Goal: Task Accomplishment & Management: Complete application form

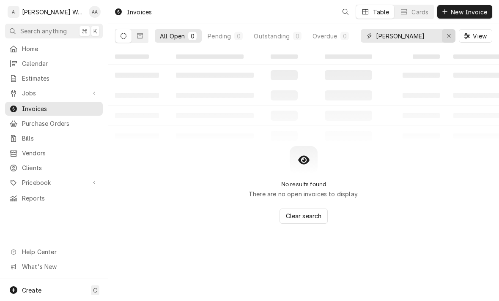
click at [445, 38] on div "Erase input" at bounding box center [448, 36] width 8 height 8
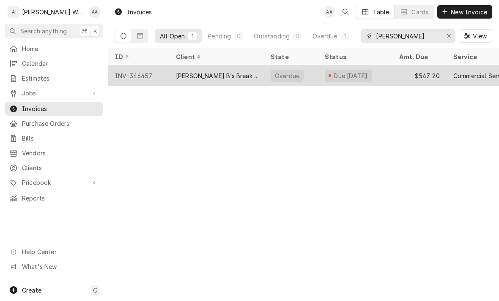
type input "[PERSON_NAME]"
click at [164, 75] on div "INV-346457" at bounding box center [138, 75] width 61 height 20
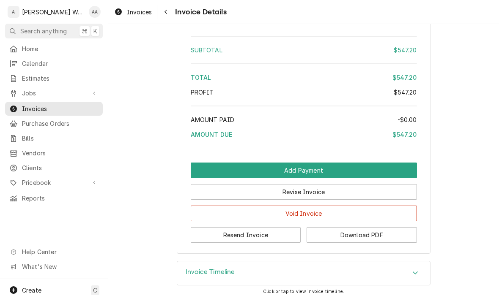
click at [417, 272] on icon "Accordion Header" at bounding box center [415, 273] width 6 height 7
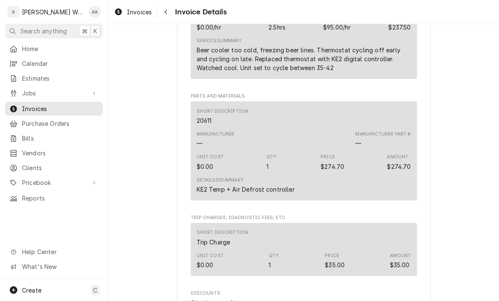
scroll to position [442, 0]
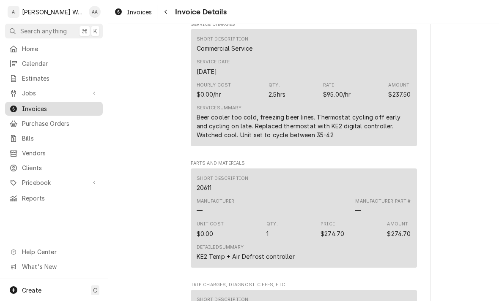
click at [31, 104] on span "Invoices" at bounding box center [60, 108] width 76 height 9
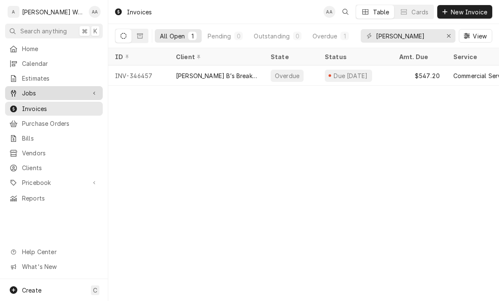
click at [27, 90] on span "Jobs" at bounding box center [54, 93] width 64 height 9
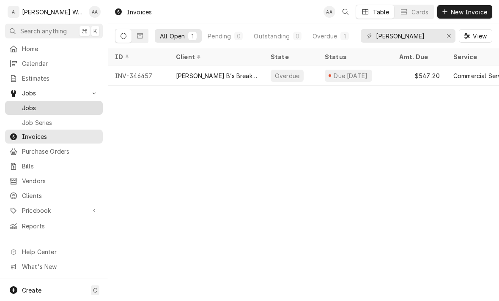
click at [26, 104] on span "Jobs" at bounding box center [60, 108] width 76 height 9
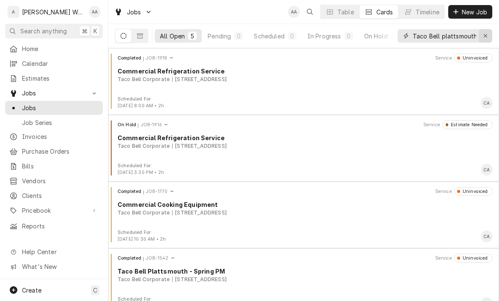
click at [485, 35] on icon "Erase input" at bounding box center [485, 36] width 5 height 6
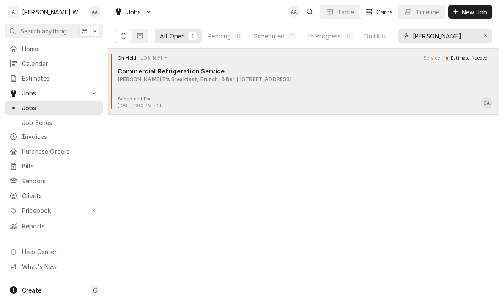
type input "Lula"
click at [159, 88] on div "On Hold JOB-1691 Service Estimate Needed Commercial Refrigeration Service Lula …" at bounding box center [304, 75] width 384 height 42
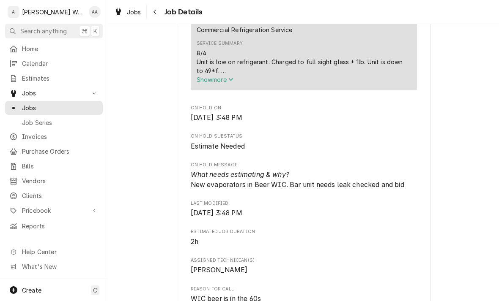
scroll to position [319, 0]
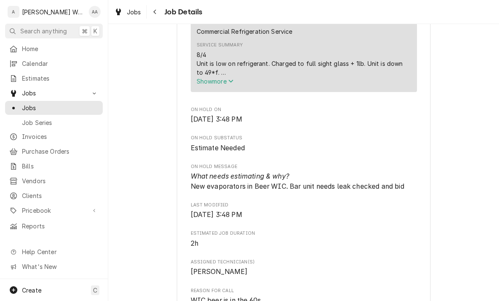
click at [197, 84] on span "Show more" at bounding box center [214, 81] width 37 height 7
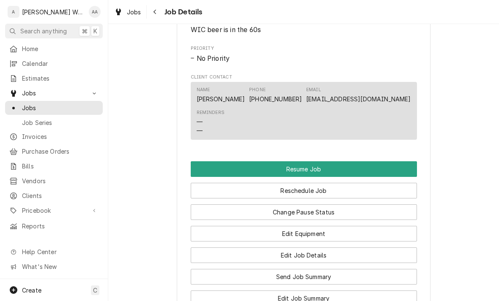
scroll to position [715, 0]
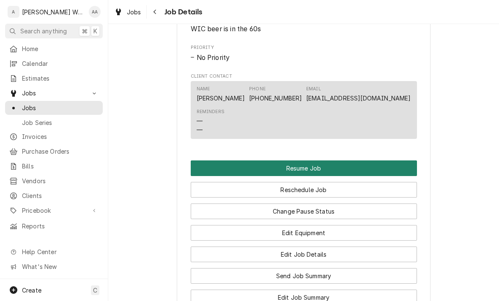
click at [406, 167] on button "Resume Job" at bounding box center [304, 169] width 226 height 16
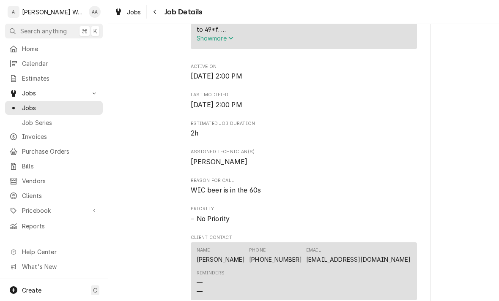
scroll to position [364, 0]
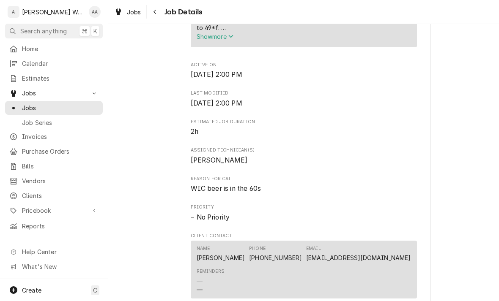
click at [206, 38] on span "Show more" at bounding box center [214, 36] width 37 height 7
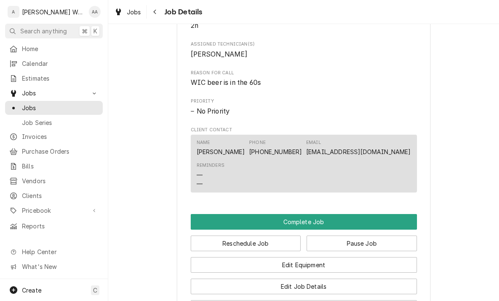
scroll to position [608, 0]
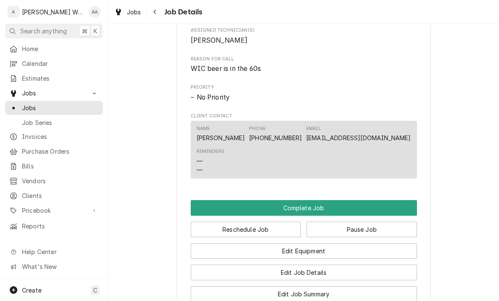
click at [216, 215] on button "Complete Job" at bounding box center [304, 208] width 226 height 16
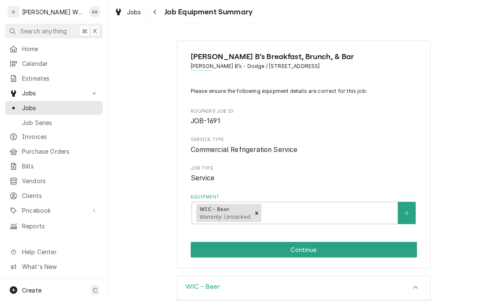
scroll to position [77, 0]
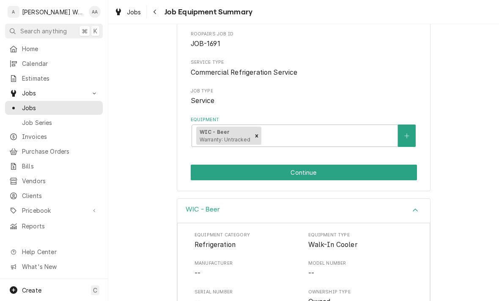
click at [201, 172] on button "Continue" at bounding box center [304, 173] width 226 height 16
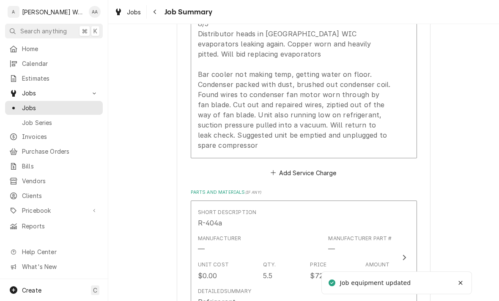
scroll to position [391, 0]
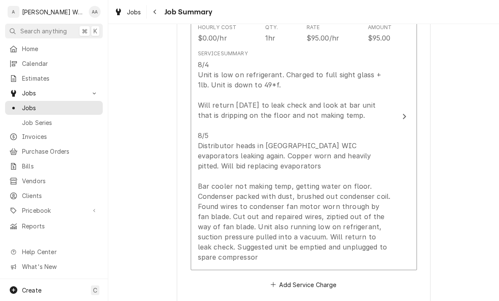
click at [214, 183] on div "8/4 Unit is low on refrigerant. Charged to full sight glass + 1lb. Unit is down…" at bounding box center [295, 161] width 194 height 203
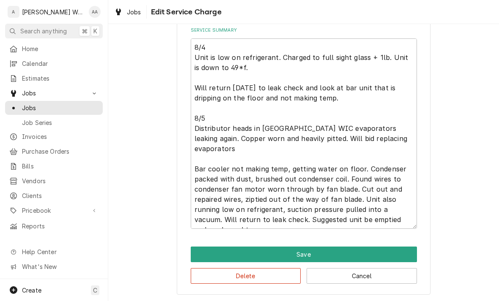
scroll to position [116, 0]
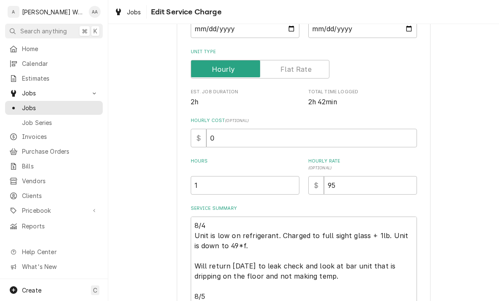
type textarea "x"
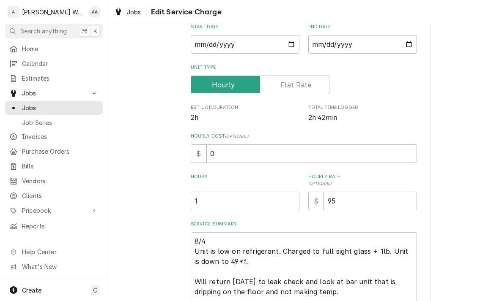
scroll to position [166, 0]
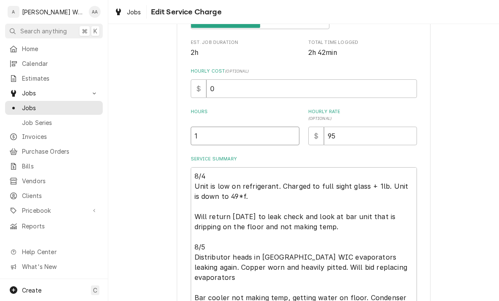
click at [210, 139] on input "1" at bounding box center [245, 136] width 109 height 19
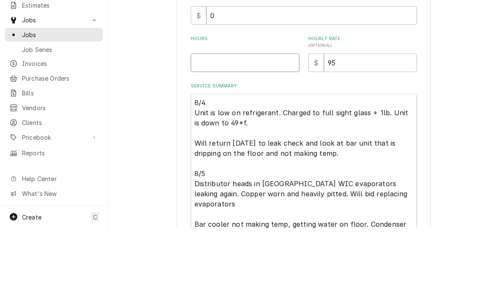
type textarea "x"
type input "2"
type textarea "x"
type input "2.7"
type textarea "x"
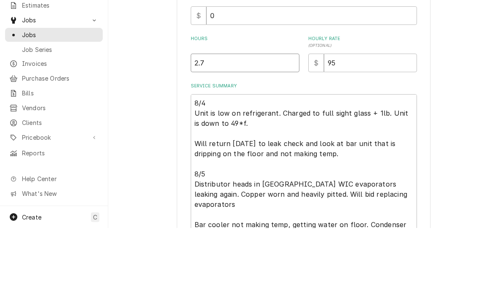
type input "2.75"
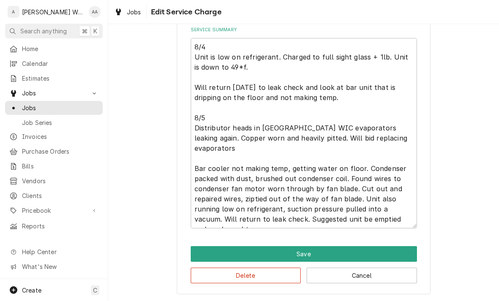
click at [207, 246] on button "Save" at bounding box center [304, 254] width 226 height 16
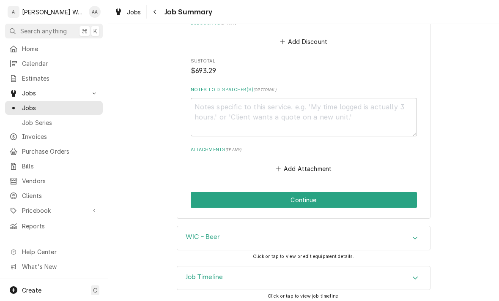
click at [185, 273] on h3 "Job Timeline" at bounding box center [203, 277] width 37 height 8
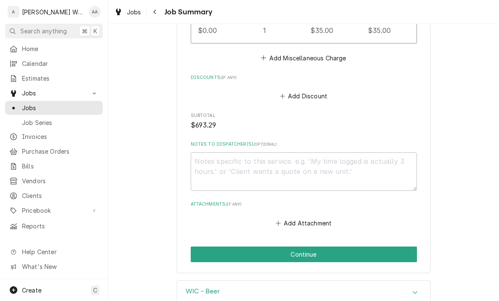
scroll to position [796, 0]
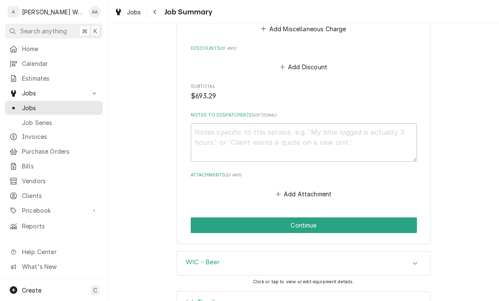
click at [212, 218] on button "Continue" at bounding box center [304, 226] width 226 height 16
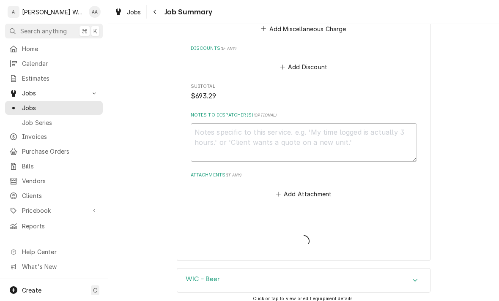
type textarea "x"
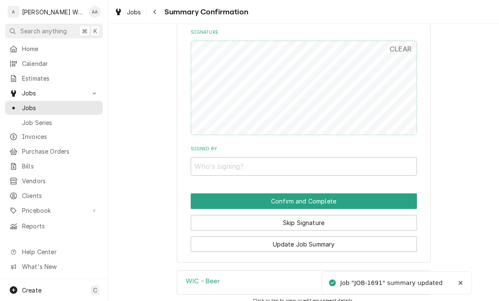
scroll to position [728, 0]
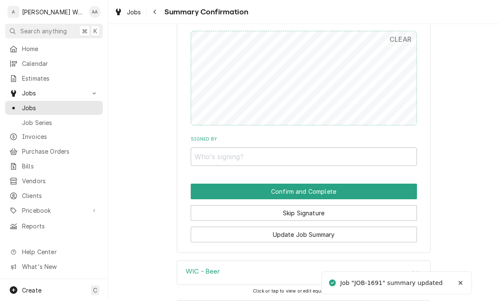
click at [209, 206] on button "Skip Signature" at bounding box center [304, 213] width 226 height 16
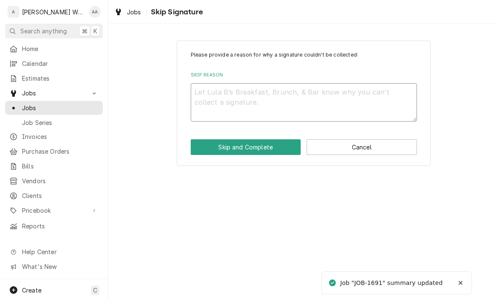
click at [202, 94] on textarea "Skip Reason" at bounding box center [304, 102] width 226 height 38
type textarea "x"
type textarea "No"
type textarea "x"
type textarea "No l"
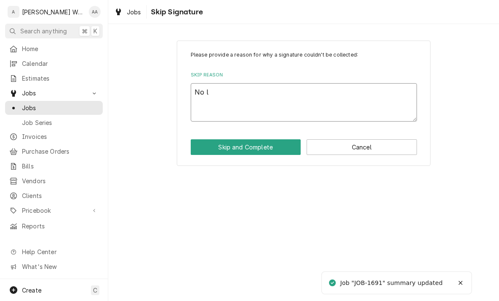
type textarea "x"
type textarea "No lo"
type textarea "x"
type textarea "No long"
type textarea "x"
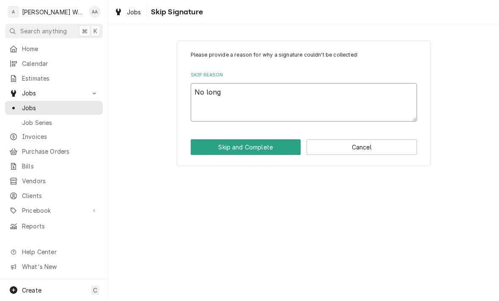
type textarea "No longe"
type textarea "x"
type textarea "No longer"
type textarea "x"
type textarea "No longer o"
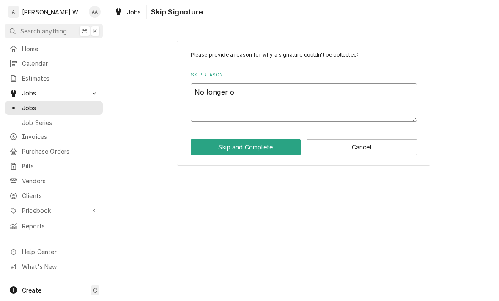
type textarea "x"
type textarea "No longer on"
type textarea "x"
type textarea "No longer on"
type textarea "x"
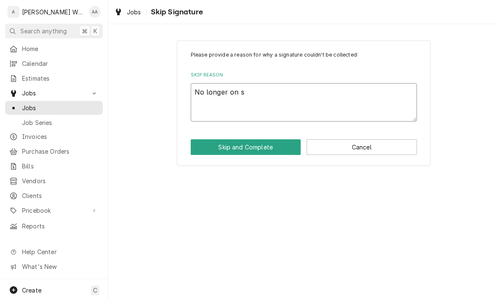
type textarea "No longer on si"
type textarea "x"
type textarea "No longer on sit"
type textarea "x"
type textarea "No longer on site"
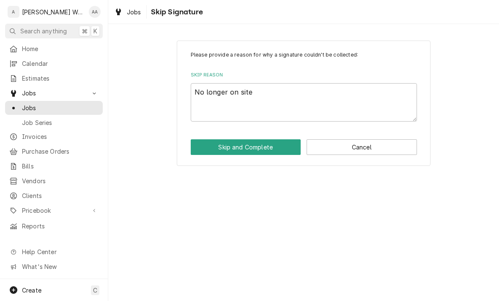
click at [206, 152] on button "Skip and Complete" at bounding box center [246, 147] width 110 height 16
type textarea "x"
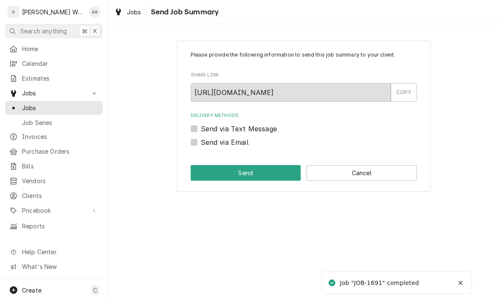
click at [153, 197] on div "Please provide the following information to send this job summary to your clien…" at bounding box center [303, 116] width 390 height 166
click at [336, 174] on button "Cancel" at bounding box center [361, 173] width 110 height 16
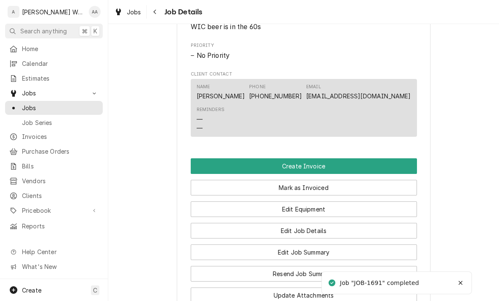
scroll to position [425, 0]
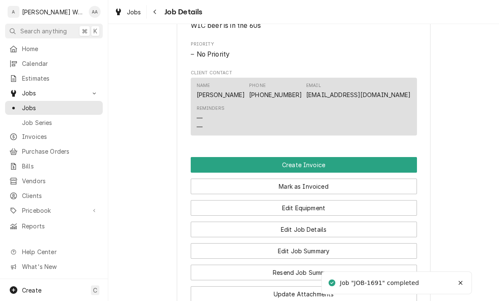
click at [228, 172] on button "Create Invoice" at bounding box center [304, 165] width 226 height 16
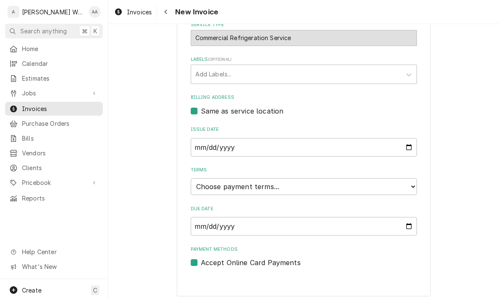
scroll to position [210, 0]
click at [209, 139] on input "[DATE]" at bounding box center [304, 147] width 226 height 19
type input "[DATE]"
click at [208, 192] on select "Choose payment terms... Same Day Net 7 Net 14 Net 21 Net 30 Net 45 Net 60 Net 90" at bounding box center [304, 186] width 226 height 17
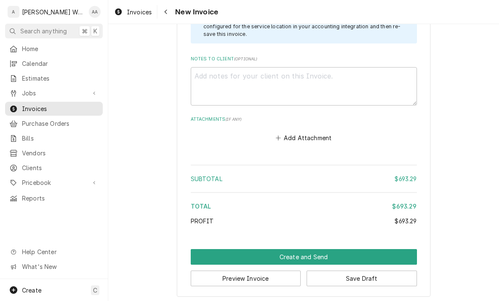
scroll to position [1184, 0]
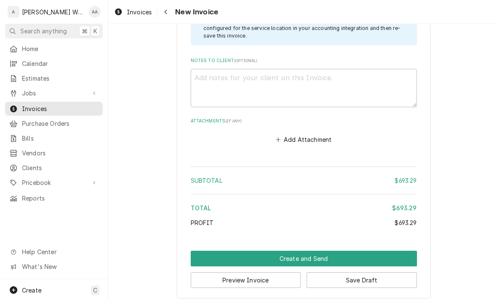
click at [202, 257] on button "Create and Send" at bounding box center [304, 259] width 226 height 16
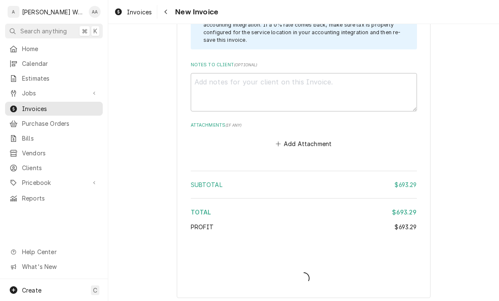
type textarea "x"
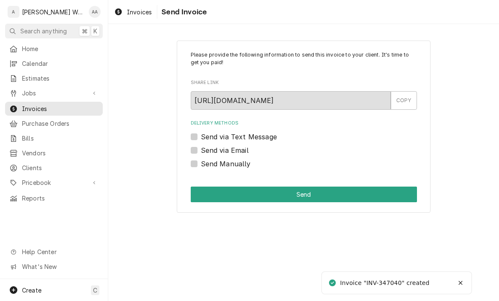
click at [201, 164] on label "Send Manually" at bounding box center [226, 164] width 50 height 10
click at [201, 164] on input "Send Manually" at bounding box center [314, 168] width 226 height 19
checkbox input "true"
click at [207, 198] on button "Send" at bounding box center [304, 195] width 226 height 16
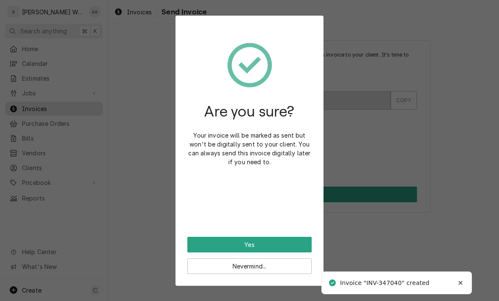
click at [190, 248] on button "Yes" at bounding box center [249, 245] width 124 height 16
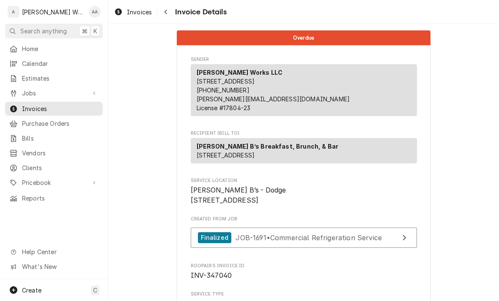
click at [30, 96] on link "Jobs" at bounding box center [54, 93] width 98 height 14
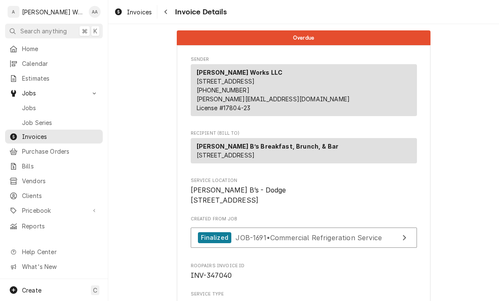
click at [20, 104] on div "Jobs" at bounding box center [53, 108] width 89 height 9
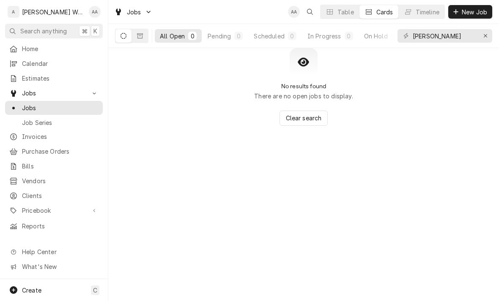
click at [27, 284] on div "Create C" at bounding box center [54, 290] width 108 height 22
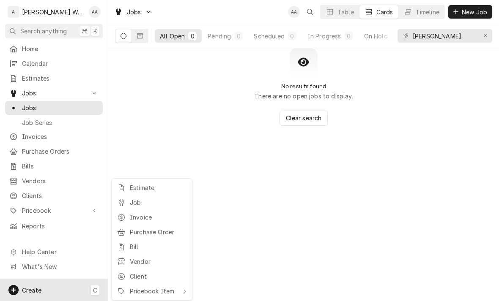
click at [128, 203] on div "Job" at bounding box center [151, 202] width 73 height 11
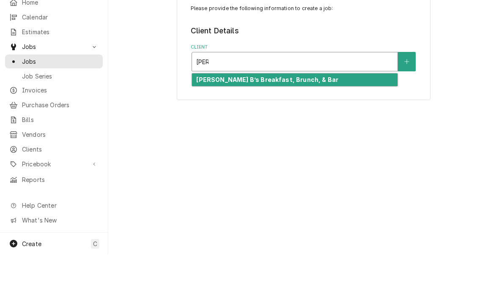
click at [203, 123] on strong "[PERSON_NAME] B’s Breakfast, Brunch, & Bar" at bounding box center [267, 126] width 142 height 7
type input "[PERSON_NAME]"
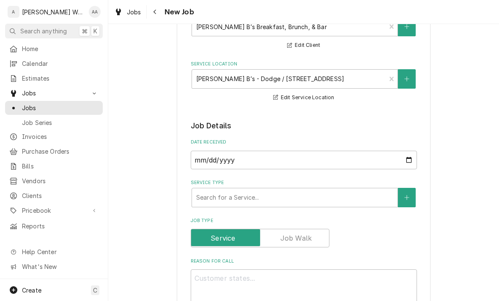
scroll to position [82, 0]
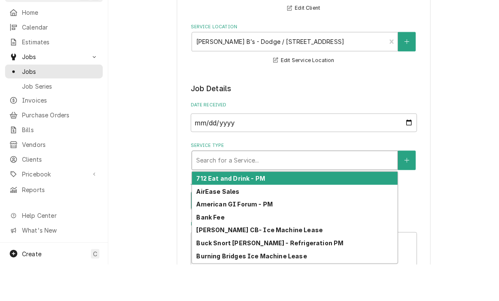
type input "c"
type textarea "x"
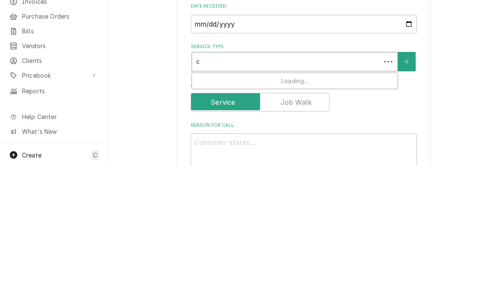
type input "co"
type textarea "x"
type input "com"
type textarea "x"
type input "comm"
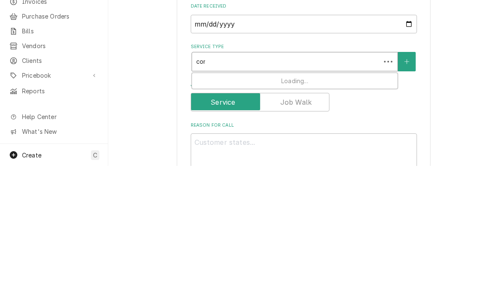
type textarea "x"
type input "comme"
type textarea "x"
type input "commer"
type textarea "x"
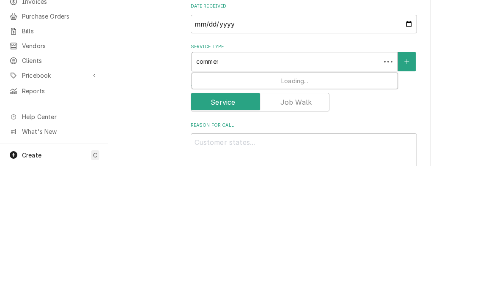
type input "commerc"
type textarea "x"
type input "commerci"
type textarea "x"
type input "commercia"
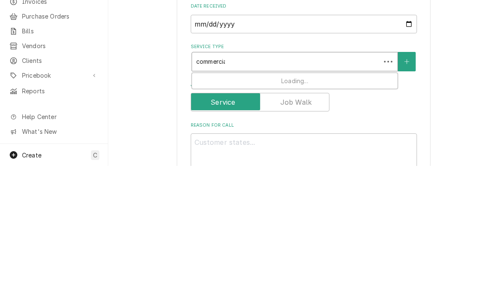
type textarea "x"
type input "commercial"
type textarea "x"
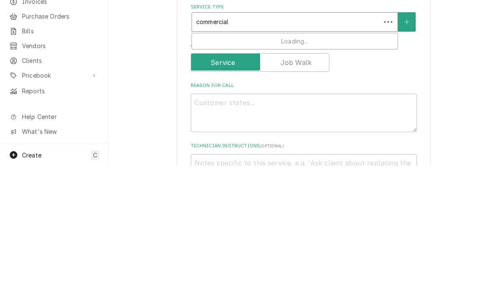
scroll to position [124, 0]
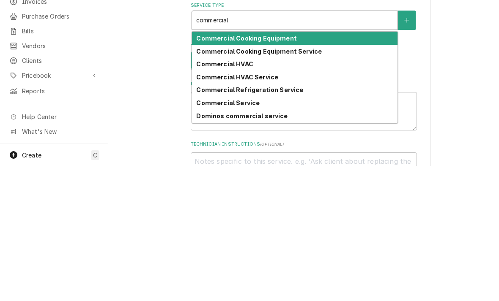
click at [207, 221] on strong "Commercial Refrigeration Service" at bounding box center [249, 224] width 107 height 7
type input "commercial"
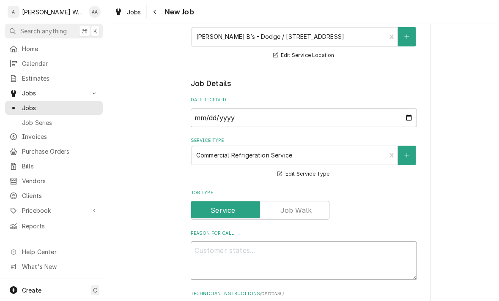
click at [210, 263] on textarea "Reason For Call" at bounding box center [304, 261] width 226 height 38
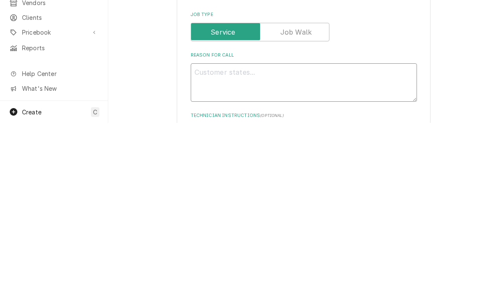
type textarea "x"
type textarea "WI"
type textarea "x"
type textarea "WIC"
type textarea "x"
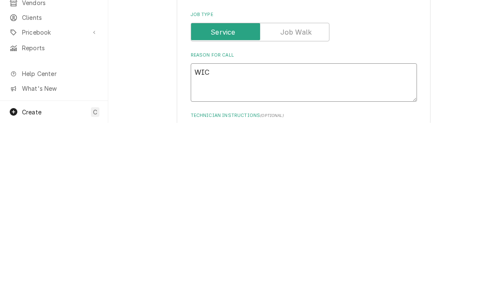
type textarea "WIC"
type textarea "x"
type textarea "WIC V"
type textarea "x"
type textarea "WIC VEG"
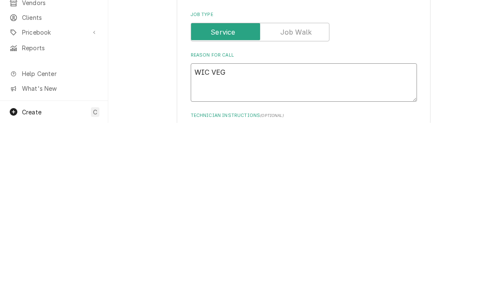
type textarea "x"
type textarea "WIC VEG"
type textarea "x"
type textarea "WIC VEG i"
type textarea "x"
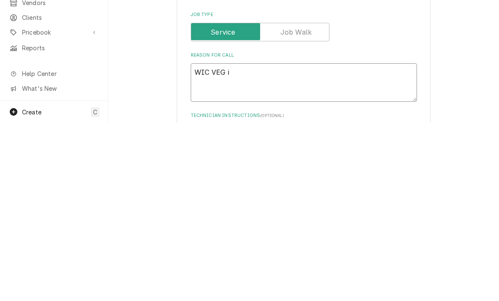
type textarea "WIC VEG is"
type textarea "x"
type textarea "WIC VEG is"
type textarea "x"
type textarea "WIC VEG is n"
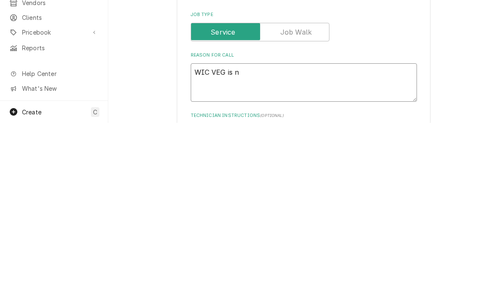
type textarea "x"
type textarea "WIC VEG is no"
type textarea "x"
type textarea "WIC VEG is not"
type textarea "x"
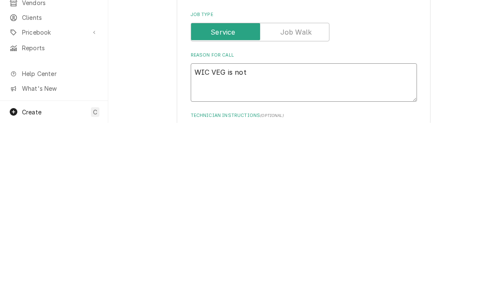
type textarea "WIC VEG is not"
type textarea "x"
type textarea "WIC VEG is not c"
type textarea "x"
type textarea "WIC VEG is not co"
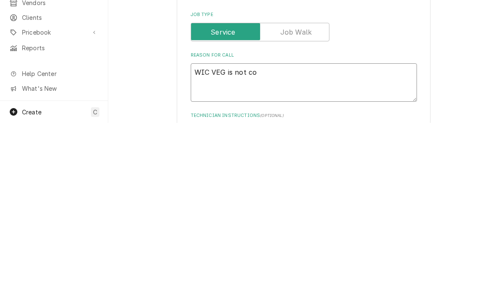
type textarea "x"
type textarea "WIC VEG is not coo"
type textarea "x"
type textarea "WIC VEG is not cool"
type textarea "x"
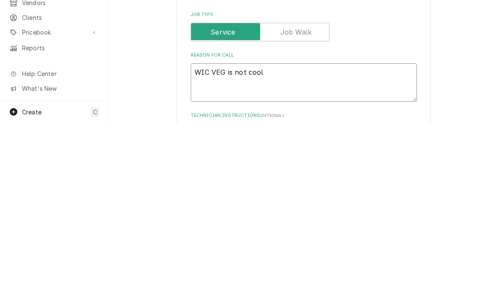
type textarea "WIC VEG is not cooli"
type textarea "x"
type textarea "WIC VEG is not coolin"
type textarea "x"
type textarea "WIC VEG is not cooling"
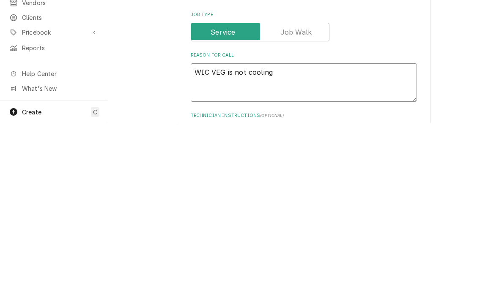
type textarea "x"
type textarea "WIC VEG is not cooling"
type textarea "x"
type textarea "WIC VEG is not cooling -"
type textarea "x"
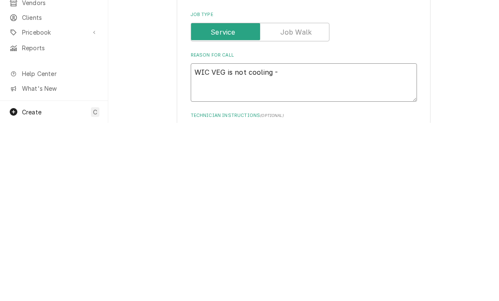
type textarea "WIC VEG is not cooling -"
type textarea "x"
type textarea "WIC VEG is not cooling - n"
type textarea "x"
type textarea "WIC VEG is not cooling - no"
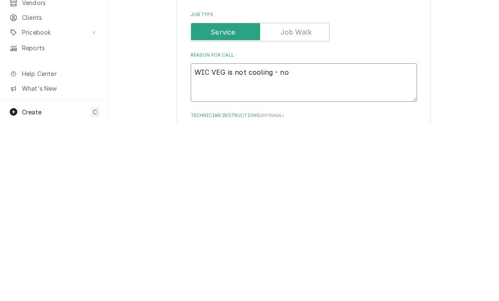
type textarea "x"
type textarea "WIC VEG is not cooling - no"
type textarea "x"
type textarea "WIC VEG is not cooling - no t"
type textarea "x"
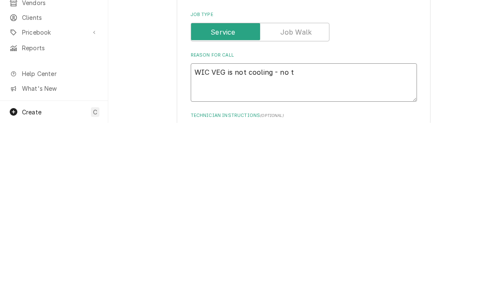
type textarea "WIC VEG is not cooling - no te"
type textarea "x"
type textarea "WIC VEG is not cooling - no tem"
type textarea "x"
type textarea "WIC VEG is not cooling - no temp"
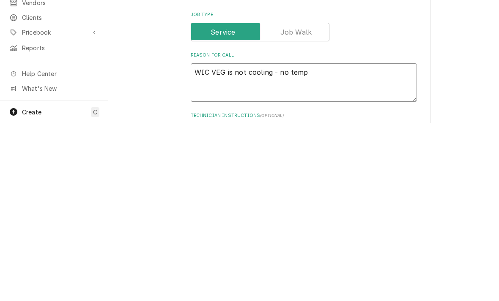
type textarea "x"
type textarea "WIC VEG is not cooling - no temp"
type textarea "x"
type textarea "WIC VEG is not cooling - no temp c"
type textarea "x"
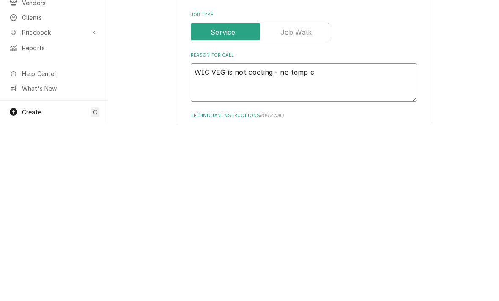
type textarea "WIC VEG is not cooling - no temp co"
type textarea "x"
type textarea "WIC VEG is not cooling - no temp con"
type textarea "x"
type textarea "WIC VEG is not cooling - no temp cont"
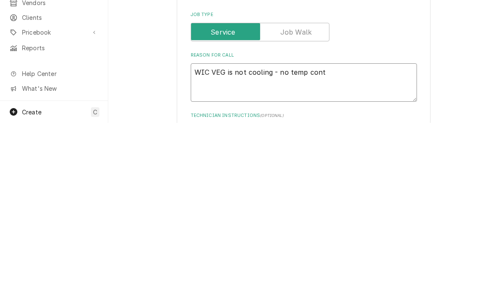
type textarea "x"
type textarea "WIC VEG is not cooling - no temp contro"
type textarea "x"
type textarea "WIC VEG is not cooling - no temp control"
type textarea "x"
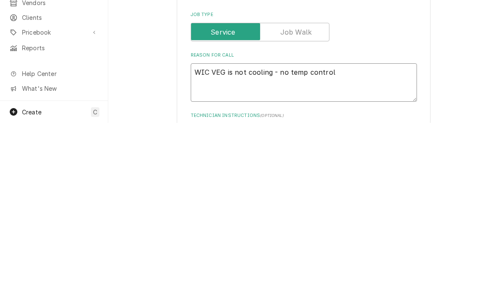
type textarea "WIC VEG is not cooling - no temp control o"
type textarea "x"
type textarea "WIC VEG is not cooling - no temp control or"
type textarea "x"
type textarea "WIC VEG is not cooling - no temp control or f"
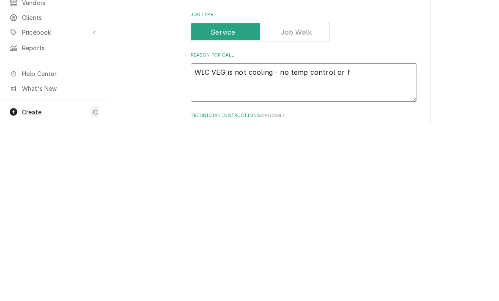
type textarea "x"
type textarea "WIC VEG is not cooling - no temp control or fa"
type textarea "x"
type textarea "WIC VEG is not cooling - no temp control or fan"
type textarea "x"
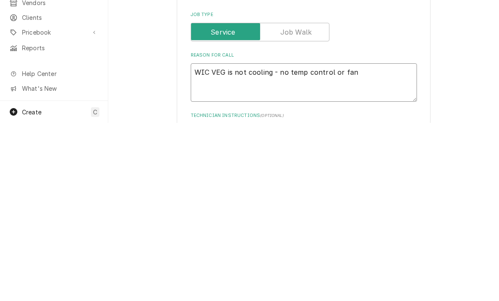
type textarea "WIC VEG is not cooling - no temp control or fans"
type textarea "x"
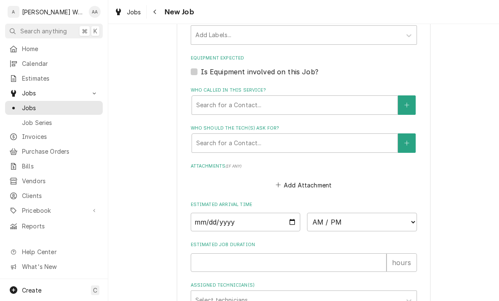
scroll to position [505, 0]
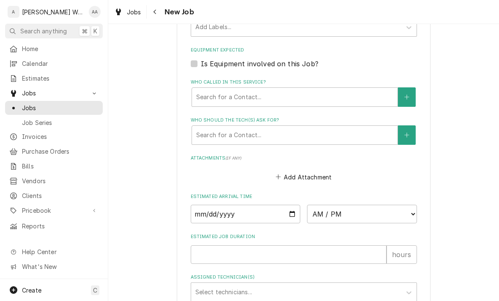
type textarea "WIC VEG is not cooling - no temp control or fans"
click at [203, 211] on input "Date" at bounding box center [246, 214] width 110 height 19
type input "[DATE]"
type textarea "x"
click at [381, 208] on select "AM / PM 6:00 AM 6:15 AM 6:30 AM 6:45 AM 7:00 AM 7:15 AM 7:30 AM 7:45 AM 8:00 AM…" at bounding box center [362, 214] width 110 height 19
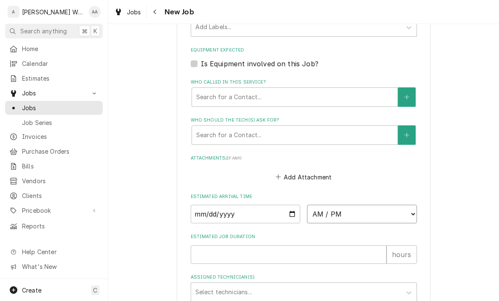
select select "15:00:00"
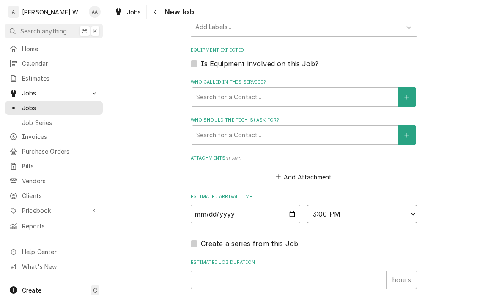
type textarea "x"
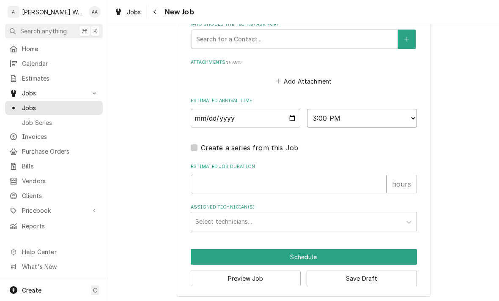
scroll to position [600, 0]
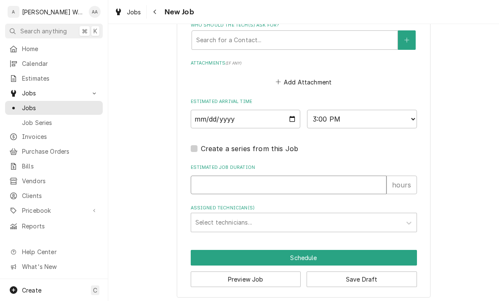
click at [207, 183] on input "Estimated Job Duration" at bounding box center [289, 185] width 196 height 19
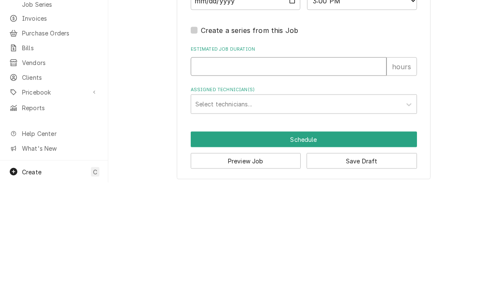
type input "1"
type textarea "x"
type input "1"
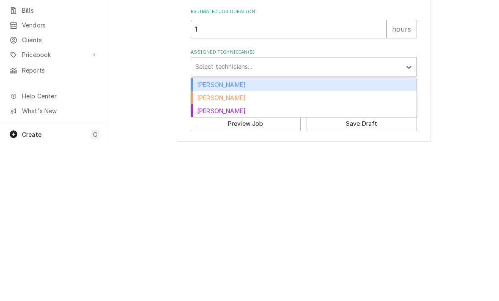
click at [199, 234] on div "[PERSON_NAME]" at bounding box center [303, 240] width 225 height 13
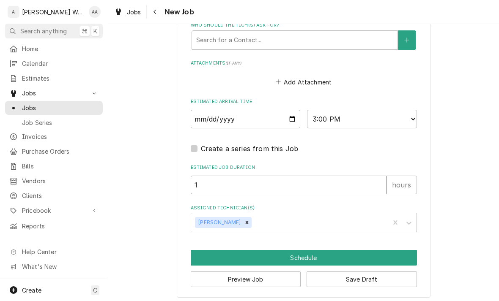
click at [211, 254] on button "Schedule" at bounding box center [304, 258] width 226 height 16
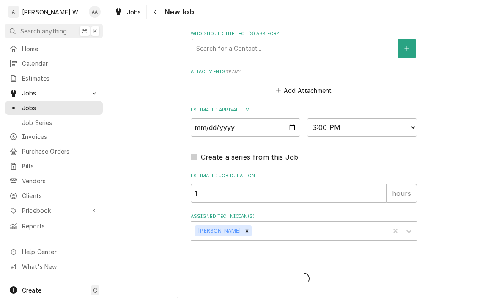
type textarea "x"
